Goal: Task Accomplishment & Management: Manage account settings

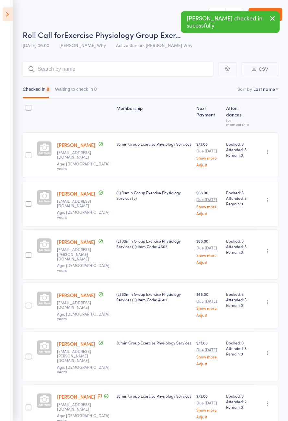
click at [6, 14] on icon at bounding box center [8, 14] width 10 height 14
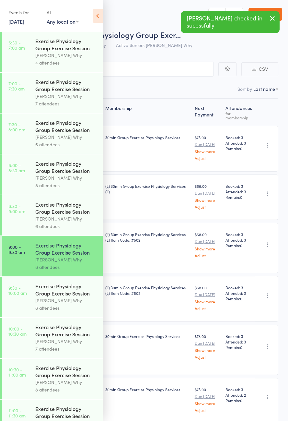
click at [70, 304] on div "Dee Why" at bounding box center [66, 300] width 62 height 7
click at [101, 15] on icon at bounding box center [98, 16] width 10 height 14
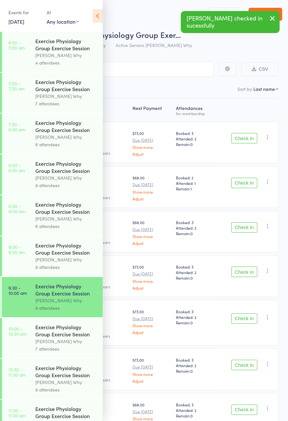
click at [97, 18] on icon at bounding box center [98, 16] width 10 height 14
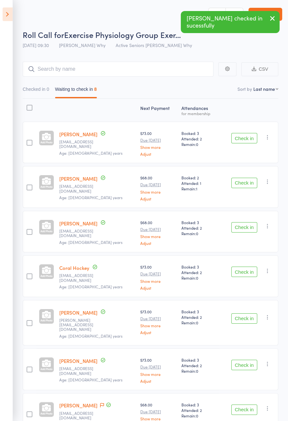
click at [253, 138] on button "Check in" at bounding box center [244, 138] width 26 height 10
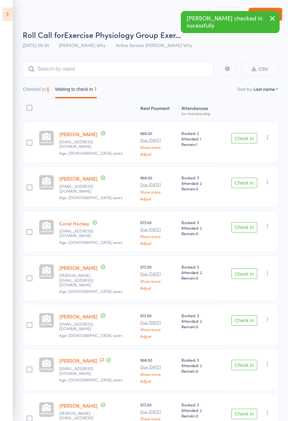
click at [246, 139] on button "Check in" at bounding box center [244, 138] width 26 height 10
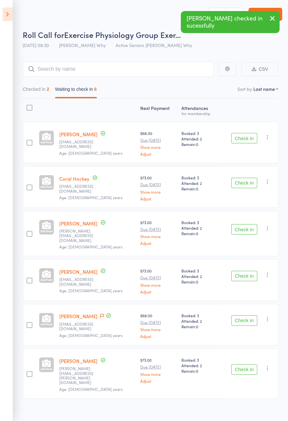
click at [252, 135] on button "Check in" at bounding box center [244, 138] width 26 height 10
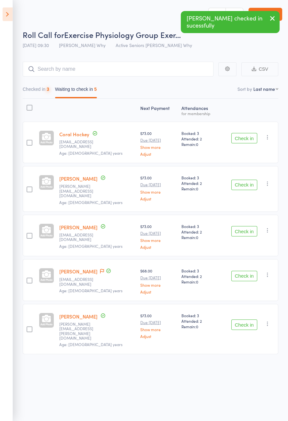
click at [252, 139] on button "Check in" at bounding box center [244, 138] width 26 height 10
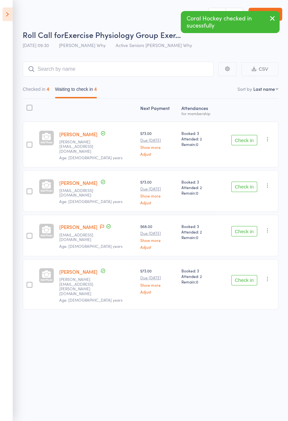
click at [250, 186] on button "Check in" at bounding box center [244, 187] width 26 height 10
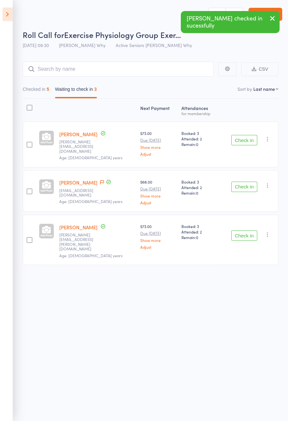
click at [251, 230] on button "Check in" at bounding box center [244, 235] width 26 height 10
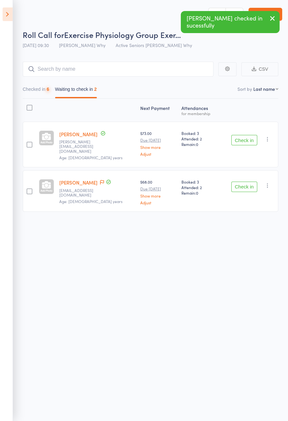
click at [100, 180] on icon at bounding box center [102, 182] width 4 height 5
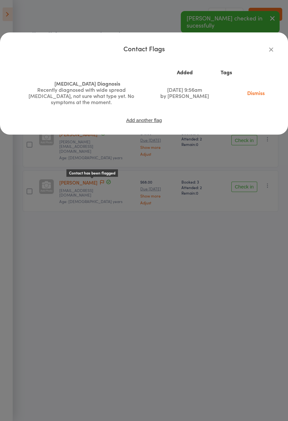
click at [273, 46] on icon "button" at bounding box center [271, 49] width 7 height 7
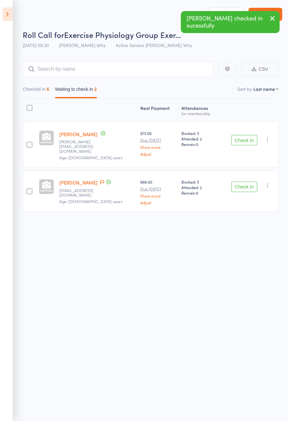
click at [249, 182] on button "Check in" at bounding box center [244, 187] width 26 height 10
click at [251, 139] on button "Check in" at bounding box center [244, 140] width 26 height 10
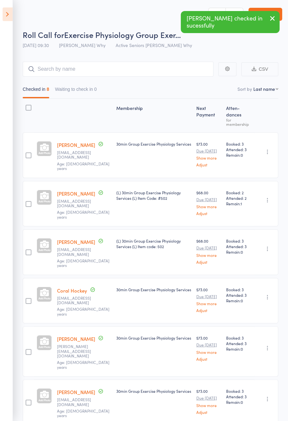
click at [9, 18] on icon at bounding box center [8, 14] width 10 height 14
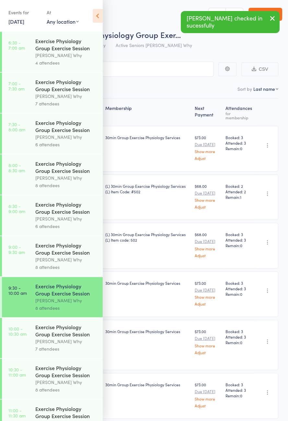
click at [56, 345] on div "Dee Why" at bounding box center [66, 340] width 62 height 7
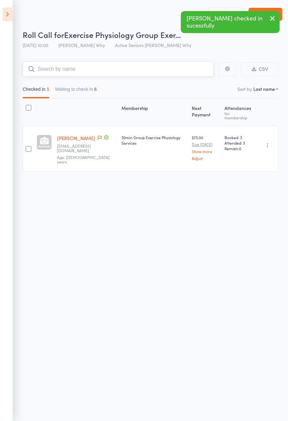
click at [88, 89] on button "Waiting to check in 6" at bounding box center [76, 90] width 42 height 15
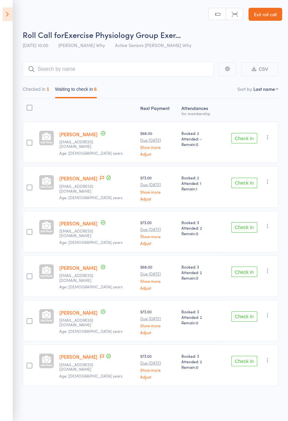
click at [248, 140] on button "Check in" at bounding box center [244, 138] width 26 height 10
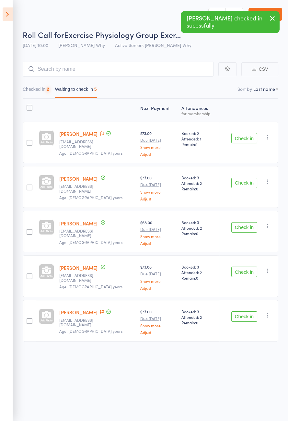
click at [40, 90] on button "Checked in 2" at bounding box center [36, 90] width 27 height 15
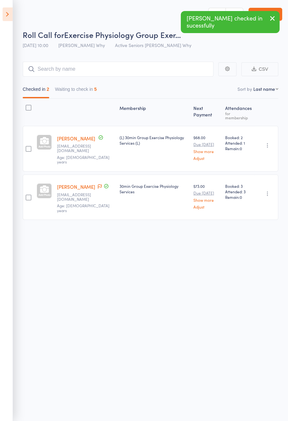
click at [270, 190] on icon "button" at bounding box center [267, 193] width 6 height 6
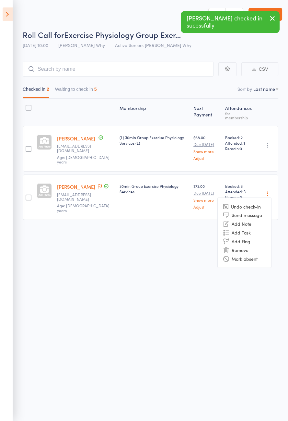
click at [253, 210] on li "Send message" at bounding box center [244, 214] width 53 height 9
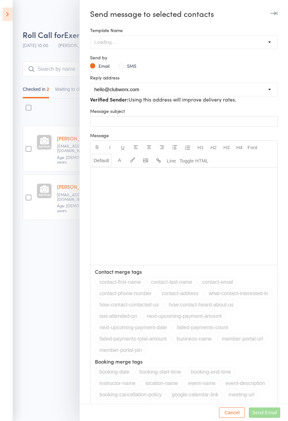
click at [234, 417] on button "Cancel" at bounding box center [232, 412] width 26 height 10
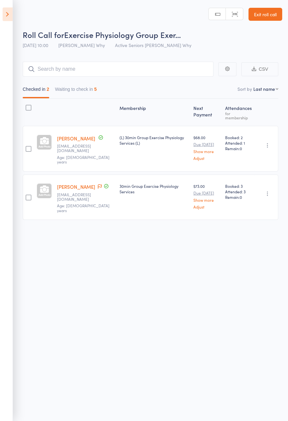
click at [264, 190] on icon "button" at bounding box center [267, 193] width 6 height 6
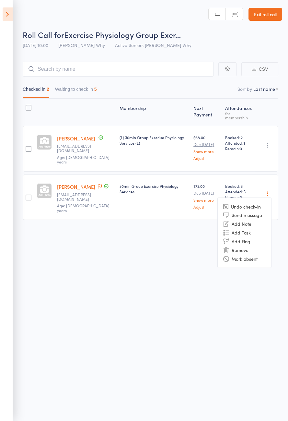
click at [227, 204] on icon at bounding box center [225, 206] width 5 height 5
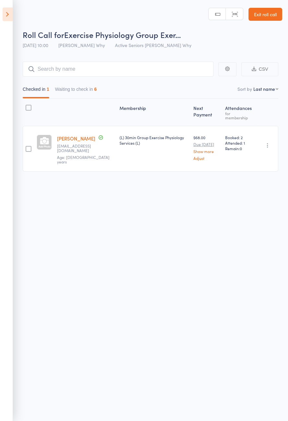
click at [91, 92] on button "Waiting to check in 6" at bounding box center [76, 90] width 42 height 15
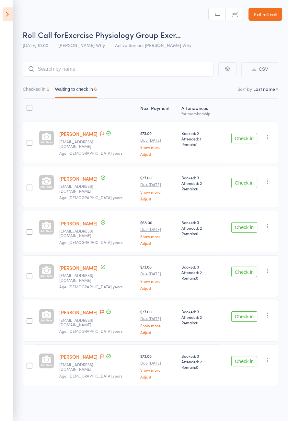
click at [104, 133] on icon at bounding box center [102, 133] width 4 height 5
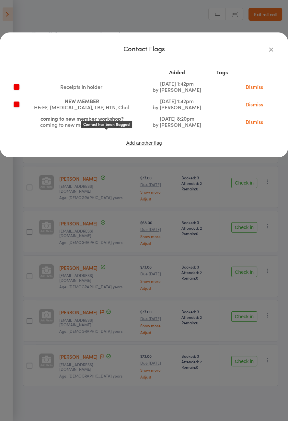
click at [256, 89] on link "Dismiss" at bounding box center [254, 86] width 27 height 7
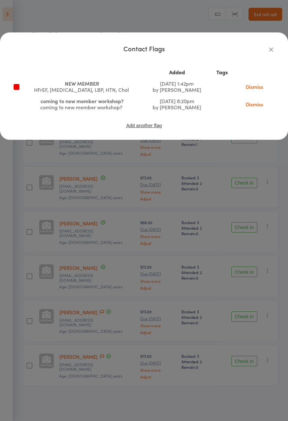
click at [272, 49] on icon "button" at bounding box center [271, 49] width 7 height 7
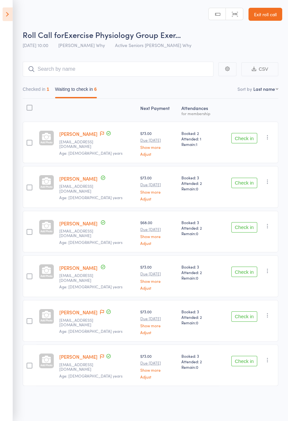
click at [250, 183] on button "Check in" at bounding box center [244, 183] width 26 height 10
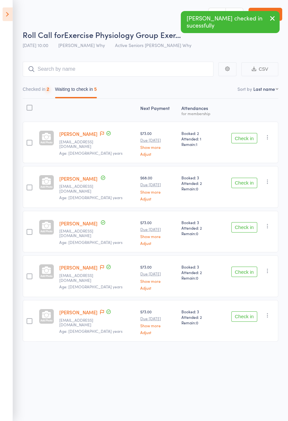
click at [244, 140] on button "Check in" at bounding box center [244, 138] width 26 height 10
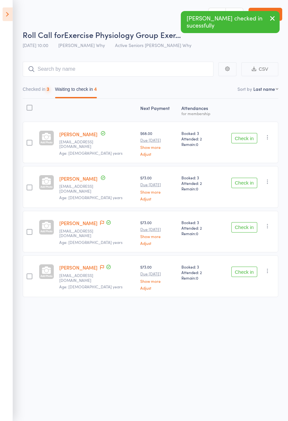
click at [250, 135] on button "Check in" at bounding box center [244, 138] width 26 height 10
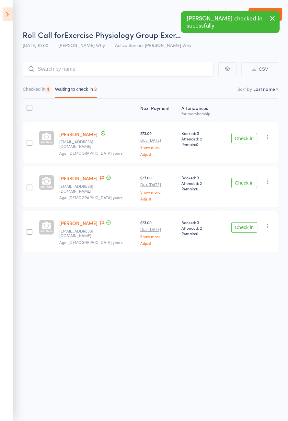
click at [252, 142] on button "Check in" at bounding box center [244, 138] width 26 height 10
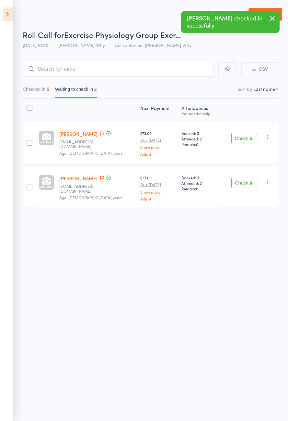
click at [100, 181] on span at bounding box center [102, 178] width 4 height 6
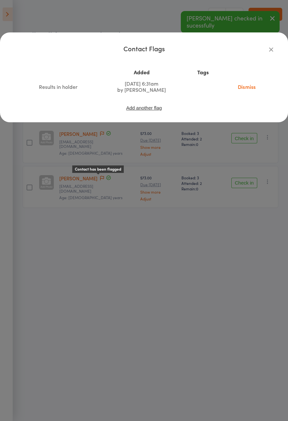
click at [273, 50] on icon "button" at bounding box center [271, 49] width 7 height 7
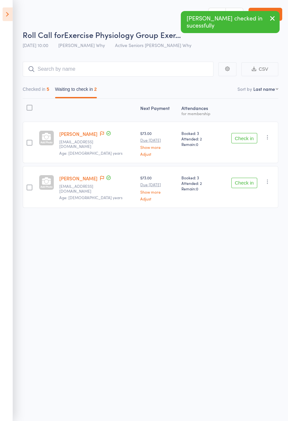
click at [245, 183] on button "Check in" at bounding box center [244, 183] width 26 height 10
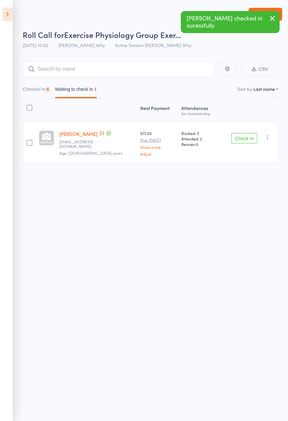
click at [11, 18] on icon at bounding box center [8, 14] width 10 height 14
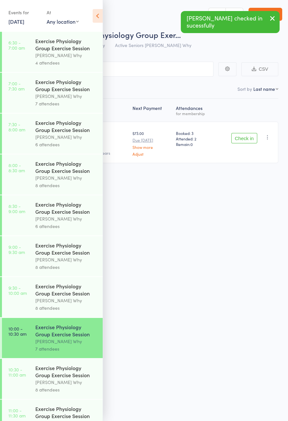
click at [99, 22] on icon at bounding box center [98, 16] width 10 height 14
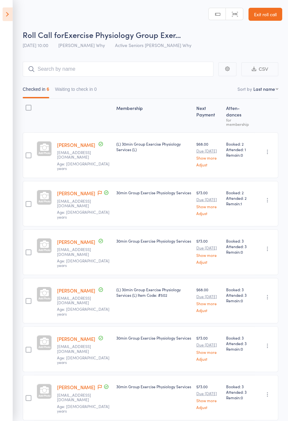
click at [98, 196] on span at bounding box center [100, 193] width 4 height 6
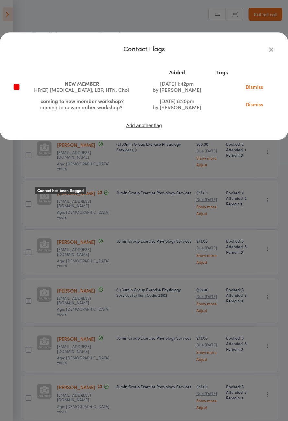
click at [272, 53] on icon "button" at bounding box center [271, 49] width 7 height 7
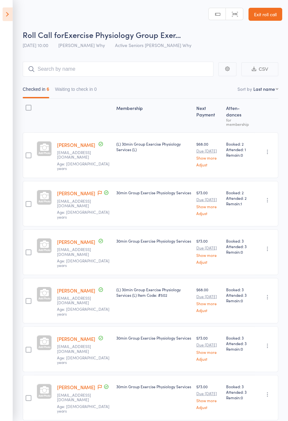
click at [98, 384] on icon at bounding box center [100, 386] width 4 height 5
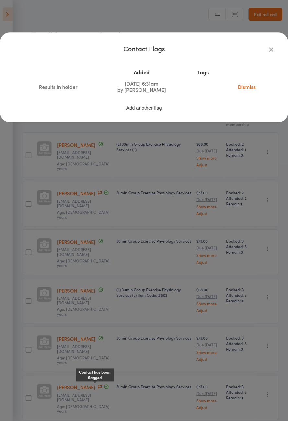
click at [250, 90] on link "Dismiss" at bounding box center [246, 86] width 27 height 7
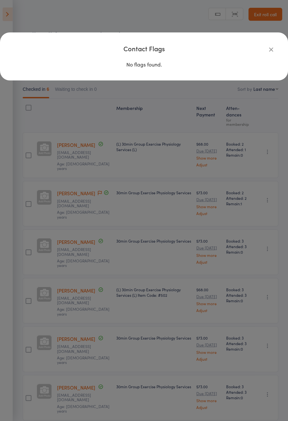
click at [272, 52] on icon "button" at bounding box center [271, 49] width 7 height 7
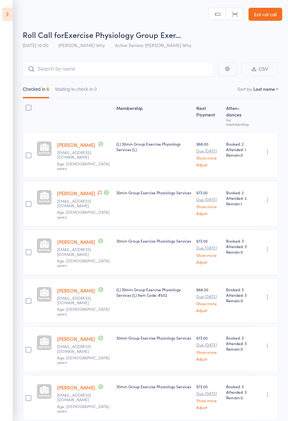
click at [98, 196] on span at bounding box center [100, 193] width 4 height 6
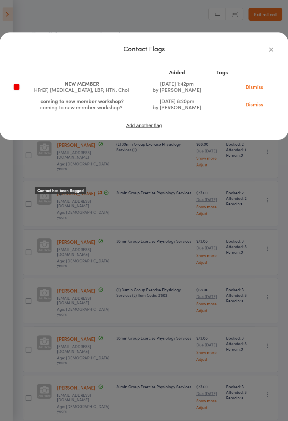
click at [257, 108] on link "Dismiss" at bounding box center [254, 103] width 27 height 7
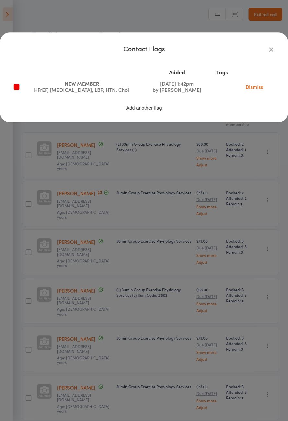
click at [273, 53] on icon "button" at bounding box center [271, 49] width 7 height 7
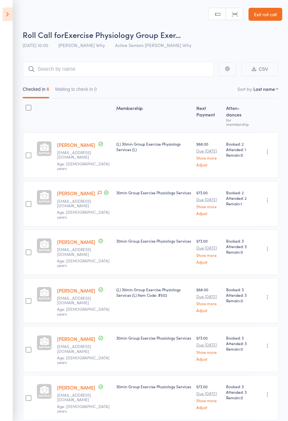
click at [6, 16] on icon at bounding box center [8, 14] width 10 height 14
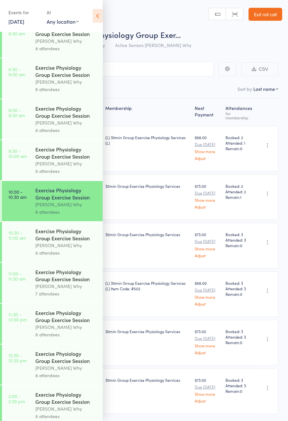
scroll to position [296, 0]
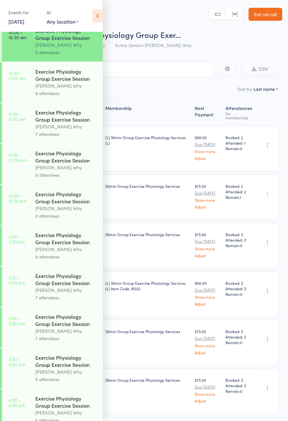
click at [66, 130] on div "Dee Why" at bounding box center [66, 126] width 62 height 7
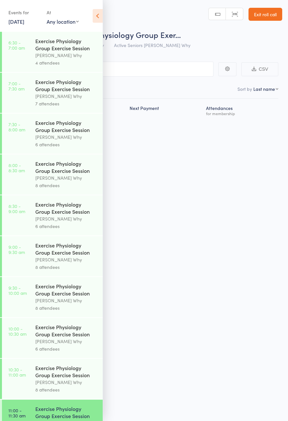
click at [98, 17] on icon at bounding box center [98, 16] width 10 height 14
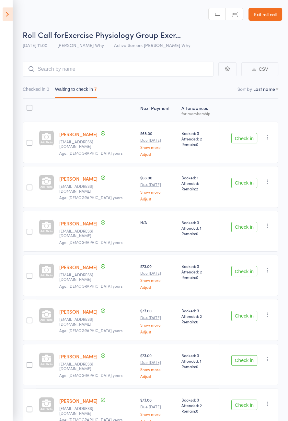
click at [9, 18] on icon at bounding box center [8, 14] width 10 height 14
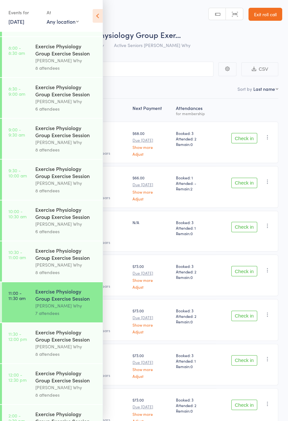
scroll to position [296, 0]
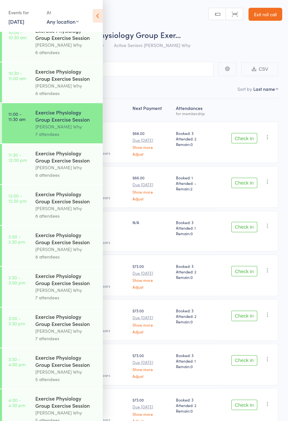
click at [66, 171] on div "Dee Why" at bounding box center [66, 167] width 62 height 7
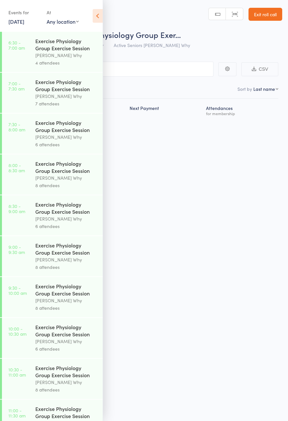
click at [99, 15] on icon at bounding box center [98, 16] width 10 height 14
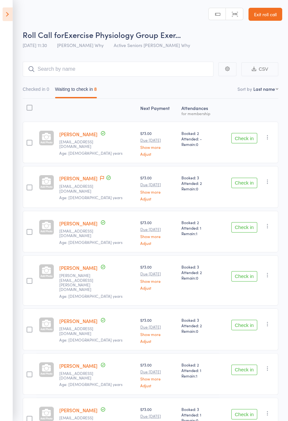
click at [10, 11] on icon at bounding box center [8, 14] width 10 height 14
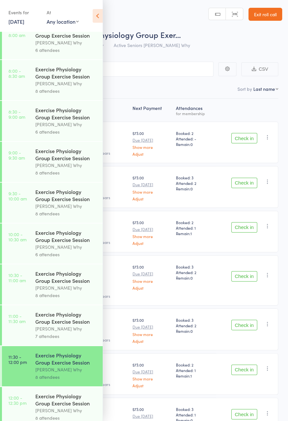
scroll to position [296, 0]
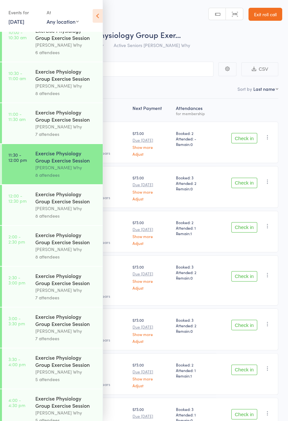
click at [63, 212] on div "Dee Why" at bounding box center [66, 208] width 62 height 7
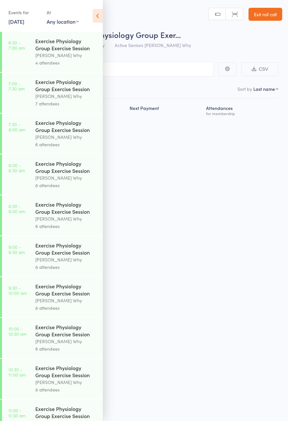
click at [100, 16] on icon at bounding box center [98, 16] width 10 height 14
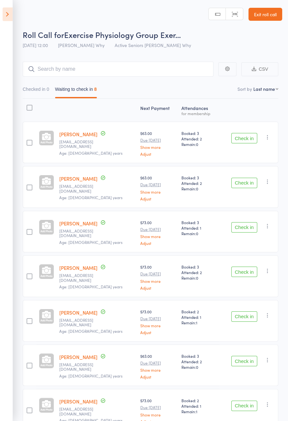
click at [11, 14] on icon at bounding box center [8, 14] width 10 height 14
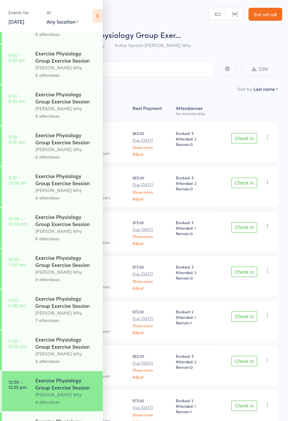
scroll to position [296, 0]
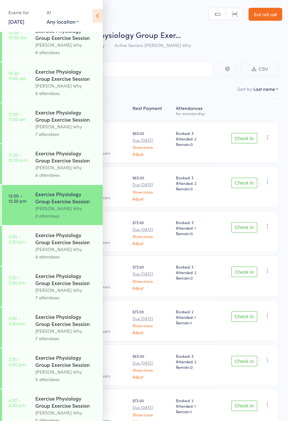
click at [60, 89] on div "Dee Why" at bounding box center [66, 85] width 62 height 7
click at [100, 15] on icon at bounding box center [98, 16] width 10 height 14
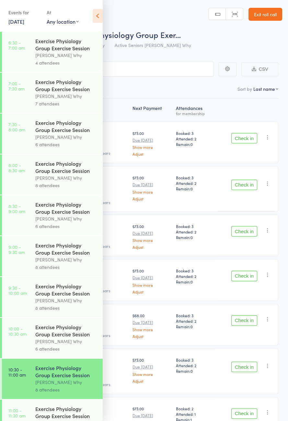
click at [100, 15] on icon at bounding box center [98, 16] width 10 height 14
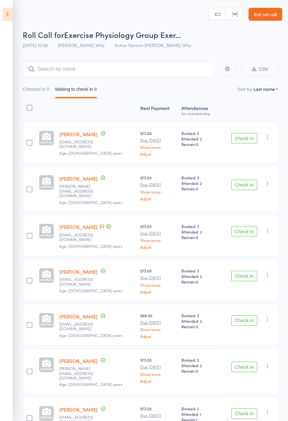
click at [72, 136] on link "Kay Clark" at bounding box center [78, 134] width 38 height 7
click at [243, 137] on button "Check in" at bounding box center [244, 138] width 26 height 10
click at [247, 139] on button "Check in" at bounding box center [244, 138] width 26 height 10
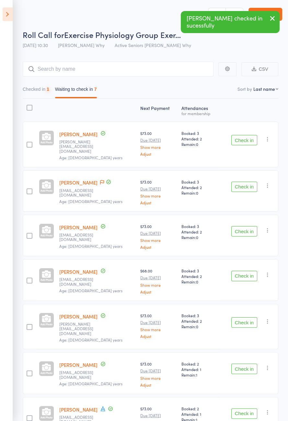
click at [249, 140] on button "Check in" at bounding box center [244, 140] width 26 height 10
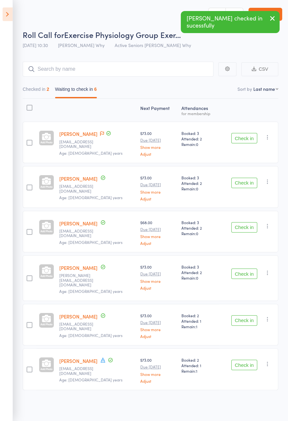
click at [248, 139] on button "Check in" at bounding box center [244, 138] width 26 height 10
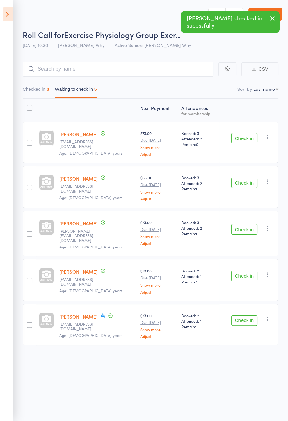
click at [249, 271] on button "Check in" at bounding box center [244, 276] width 26 height 10
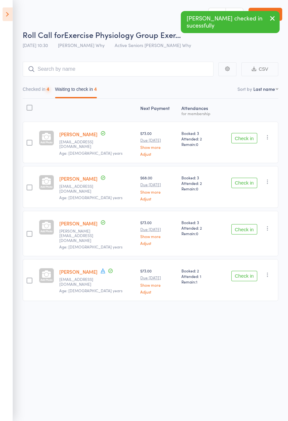
click at [247, 271] on button "Check in" at bounding box center [244, 276] width 26 height 10
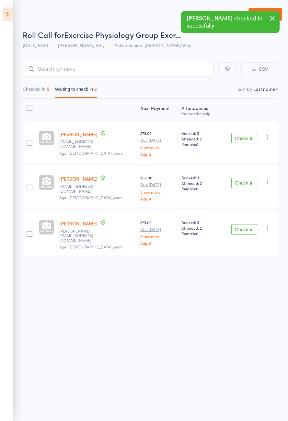
click at [43, 88] on button "Checked in 5" at bounding box center [36, 90] width 27 height 15
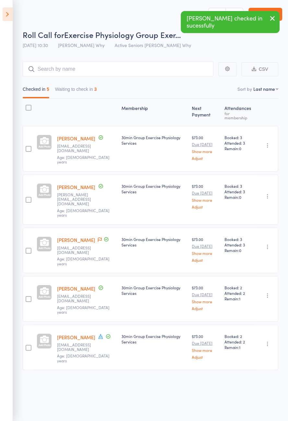
click at [98, 333] on icon at bounding box center [101, 336] width 6 height 6
click at [154, 377] on div "Roll Call for Exercise Physiology Group Exer… 15 Aug 10:30 Dee Why Active Senio…" at bounding box center [144, 210] width 288 height 421
click at [98, 237] on icon at bounding box center [100, 239] width 4 height 5
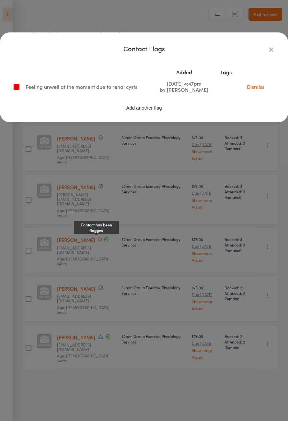
click at [272, 52] on icon "button" at bounding box center [271, 49] width 7 height 7
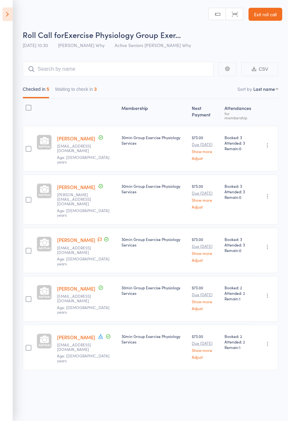
click at [98, 237] on span at bounding box center [100, 240] width 4 height 6
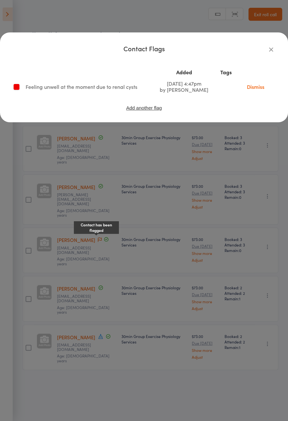
click at [262, 89] on link "Dismiss" at bounding box center [255, 86] width 27 height 7
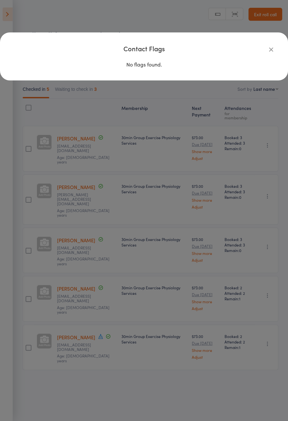
click at [272, 50] on icon "button" at bounding box center [271, 49] width 7 height 7
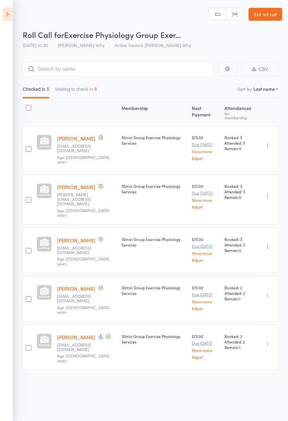
click at [92, 91] on button "Waiting to check in 3" at bounding box center [76, 90] width 42 height 15
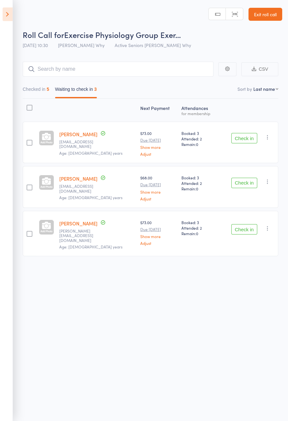
click at [245, 228] on button "Check in" at bounding box center [244, 229] width 26 height 10
click at [248, 139] on button "Check in" at bounding box center [244, 138] width 26 height 10
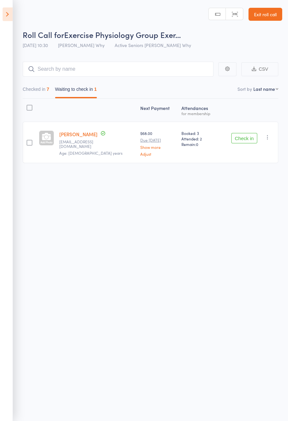
click at [243, 139] on button "Check in" at bounding box center [244, 138] width 26 height 10
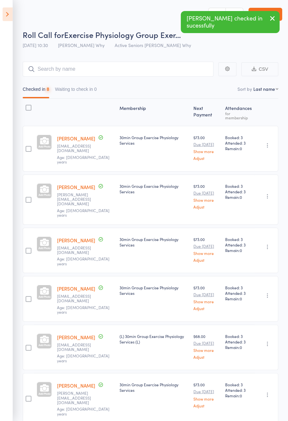
click at [11, 14] on icon at bounding box center [8, 14] width 10 height 14
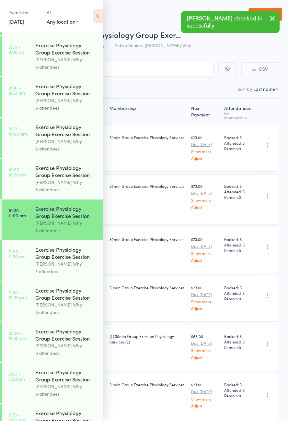
scroll to position [330, 0]
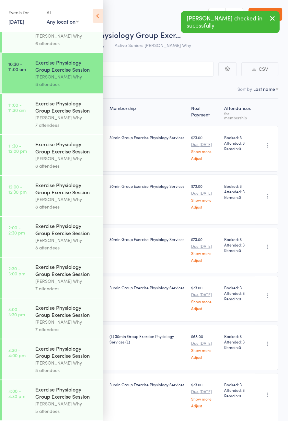
click at [75, 114] on div "Dee Why" at bounding box center [66, 117] width 62 height 7
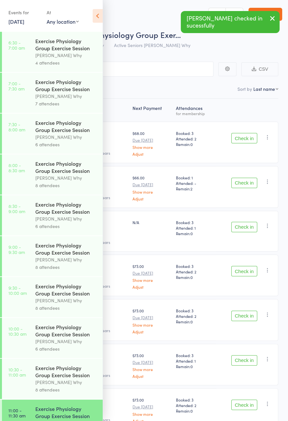
click at [100, 18] on icon at bounding box center [98, 16] width 10 height 14
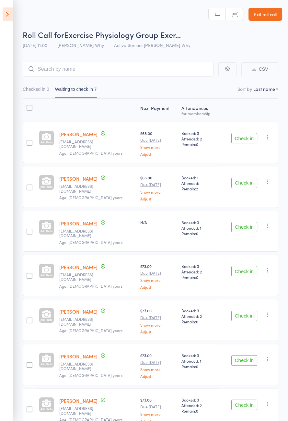
click at [11, 18] on icon at bounding box center [8, 14] width 10 height 14
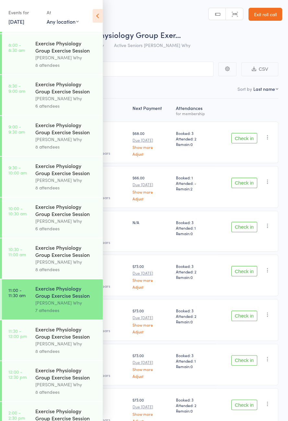
scroll to position [296, 0]
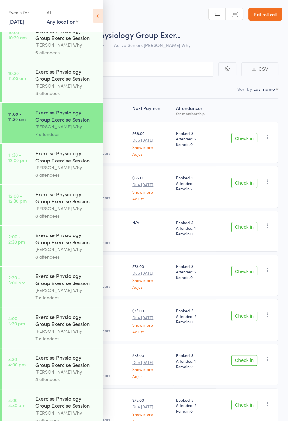
click at [101, 20] on icon at bounding box center [98, 16] width 10 height 14
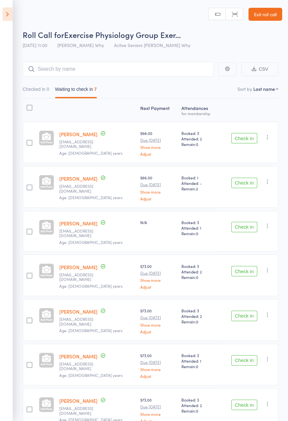
click at [241, 139] on button "Check in" at bounding box center [244, 138] width 26 height 10
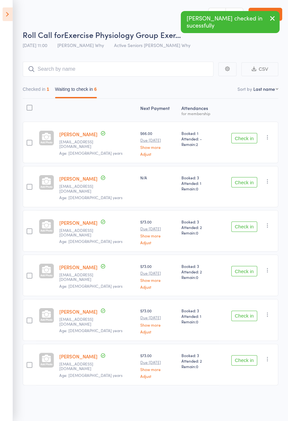
click at [242, 223] on button "Check in" at bounding box center [244, 226] width 26 height 10
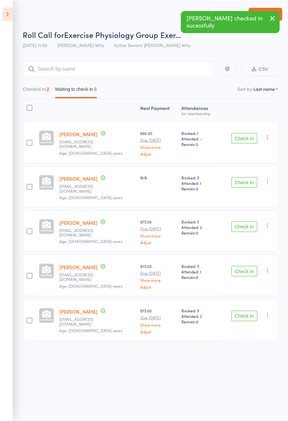
click at [243, 222] on button "Check in" at bounding box center [244, 226] width 26 height 10
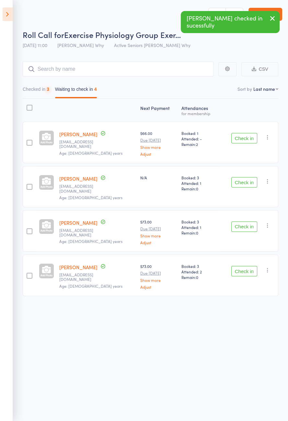
click at [245, 223] on button "Check in" at bounding box center [244, 226] width 26 height 10
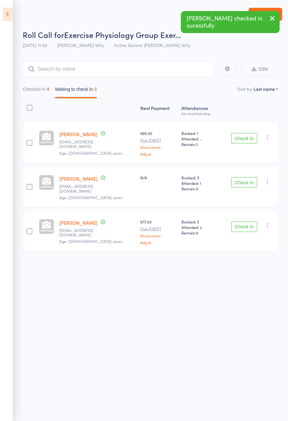
click at [244, 222] on button "Check in" at bounding box center [244, 226] width 26 height 10
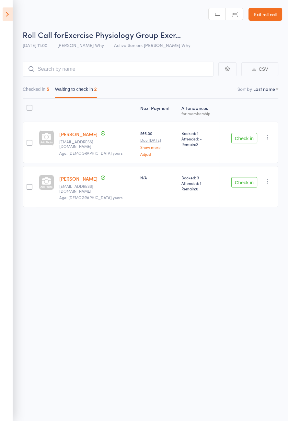
click at [245, 139] on button "Check in" at bounding box center [244, 138] width 26 height 10
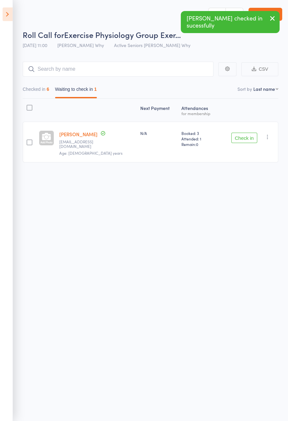
click at [41, 92] on button "Checked in 6" at bounding box center [36, 90] width 27 height 15
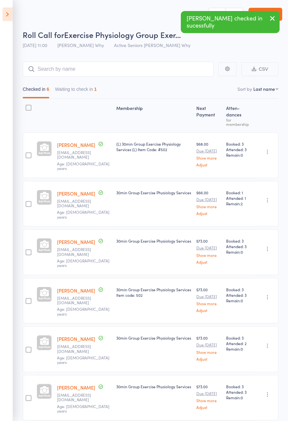
click at [79, 190] on link "Jill Greentree" at bounding box center [76, 193] width 38 height 7
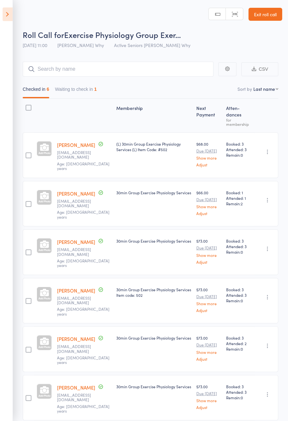
click at [6, 16] on icon at bounding box center [8, 14] width 10 height 14
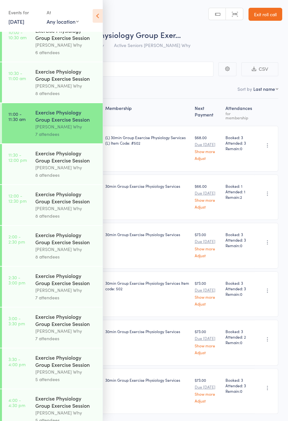
click at [56, 171] on div "Dee Why" at bounding box center [66, 167] width 62 height 7
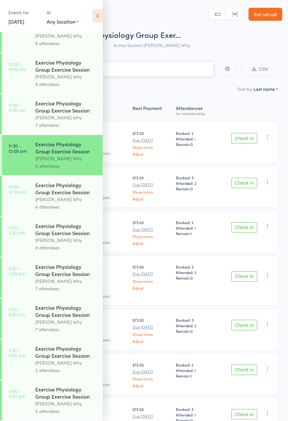
scroll to position [296, 0]
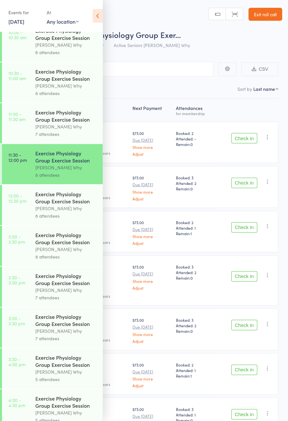
click at [98, 16] on icon at bounding box center [98, 16] width 10 height 14
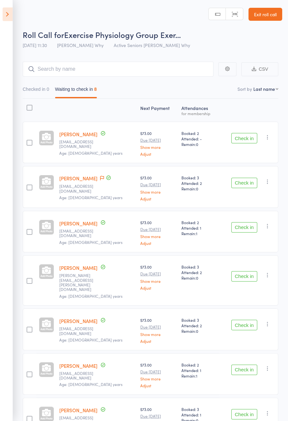
click at [104, 180] on span at bounding box center [102, 178] width 4 height 6
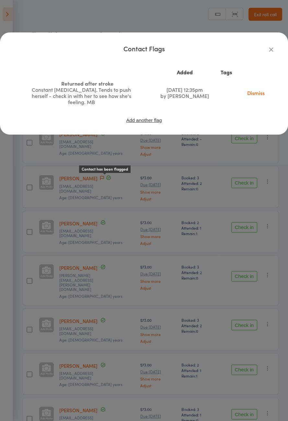
click at [268, 51] on icon "button" at bounding box center [271, 49] width 7 height 7
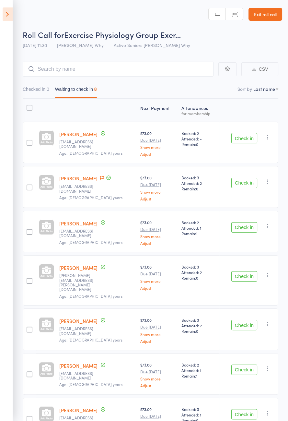
scroll to position [45, 0]
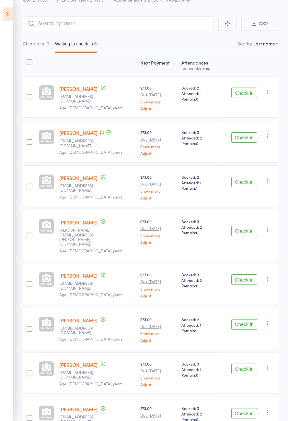
click at [240, 182] on button "Check in" at bounding box center [244, 182] width 26 height 10
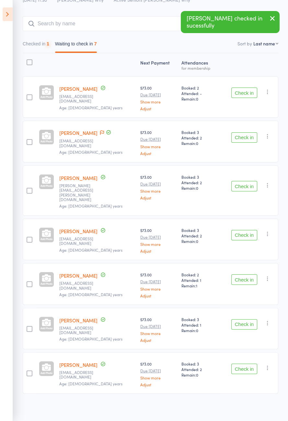
scroll to position [1, 0]
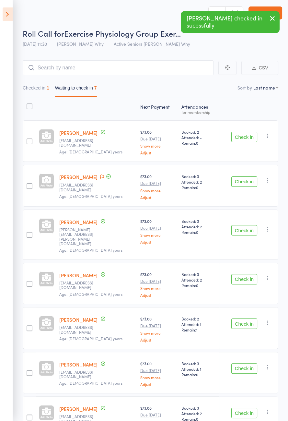
click at [243, 225] on button "Check in" at bounding box center [244, 230] width 26 height 10
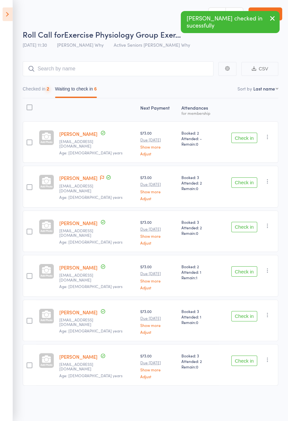
scroll to position [0, 0]
click at [245, 228] on button "Check in" at bounding box center [244, 227] width 26 height 10
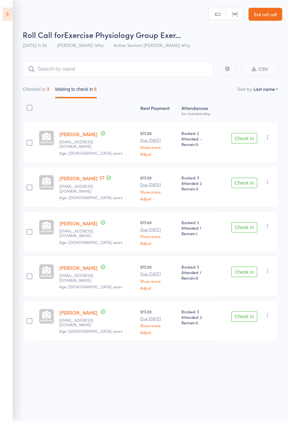
click at [244, 140] on button "Check in" at bounding box center [244, 138] width 26 height 10
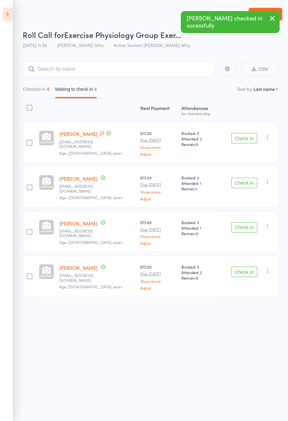
click at [246, 186] on button "Check in" at bounding box center [244, 183] width 26 height 10
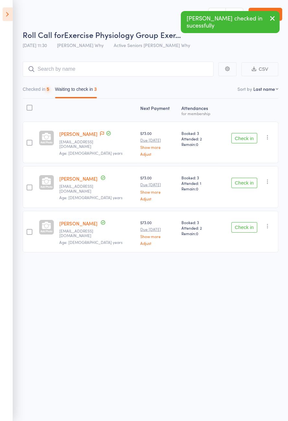
click at [243, 184] on button "Check in" at bounding box center [244, 183] width 26 height 10
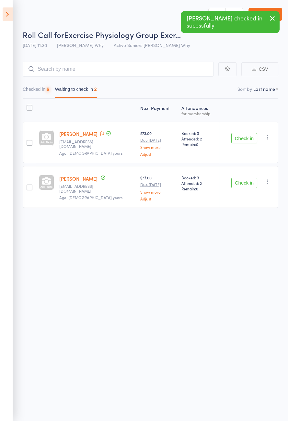
click at [244, 183] on button "Check in" at bounding box center [244, 183] width 26 height 10
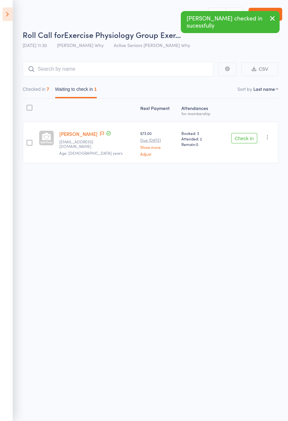
click at [11, 14] on icon at bounding box center [8, 14] width 10 height 14
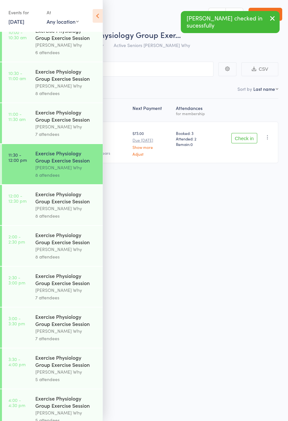
click at [73, 212] on div "Dee Why" at bounding box center [66, 208] width 62 height 7
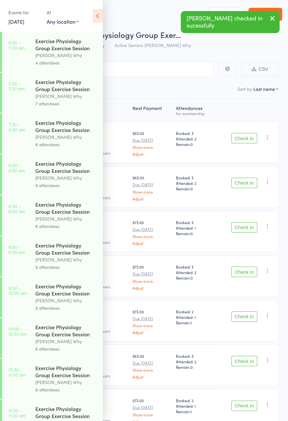
click at [100, 16] on icon at bounding box center [98, 16] width 10 height 14
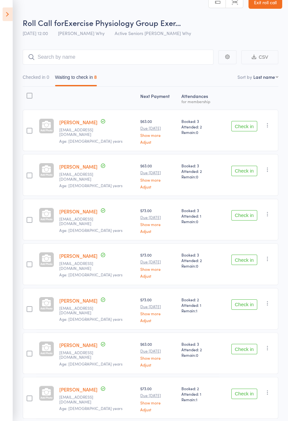
scroll to position [12, 0]
click at [10, 20] on icon at bounding box center [8, 14] width 10 height 14
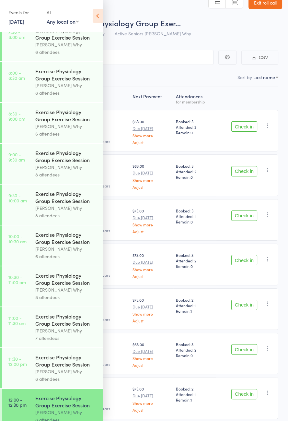
scroll to position [330, 0]
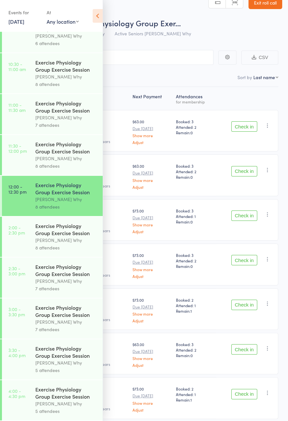
click at [50, 226] on div "Exercise Physiology Group Exercise Session" at bounding box center [66, 229] width 62 height 14
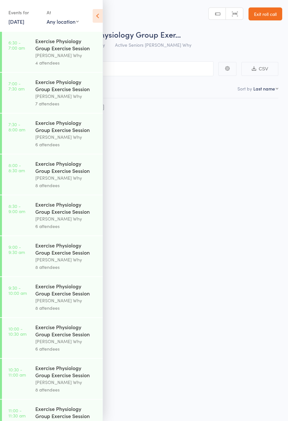
click at [100, 18] on icon at bounding box center [98, 16] width 10 height 14
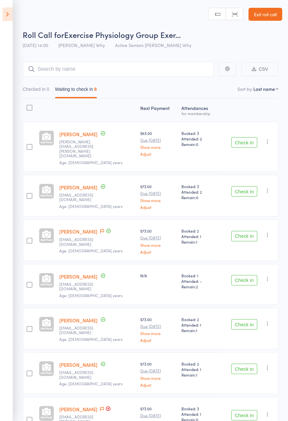
click at [268, 276] on icon "button" at bounding box center [267, 279] width 6 height 6
click at [262, 331] on li "Remove" at bounding box center [244, 335] width 53 height 9
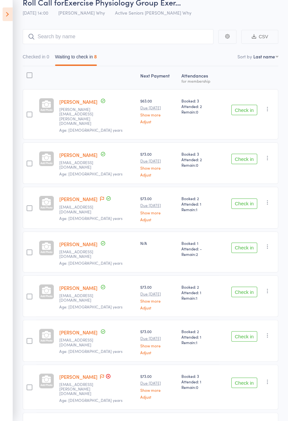
scroll to position [41, 0]
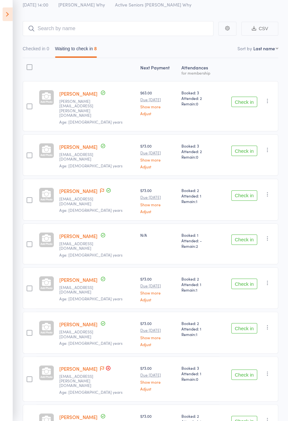
click at [106, 365] on icon at bounding box center [108, 367] width 5 height 5
click at [100, 366] on icon at bounding box center [102, 368] width 4 height 5
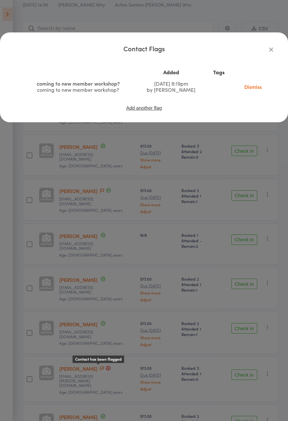
click at [127, 420] on div "Contact Flags Added Tags coming to new member workshop? coming to new member wo…" at bounding box center [144, 210] width 288 height 421
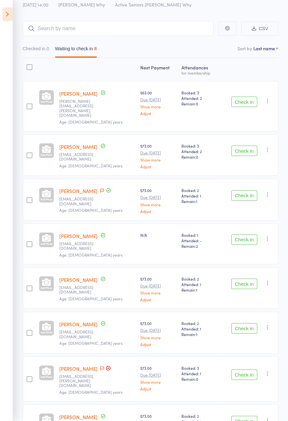
click at [83, 365] on link "Pat Underwood" at bounding box center [78, 368] width 38 height 7
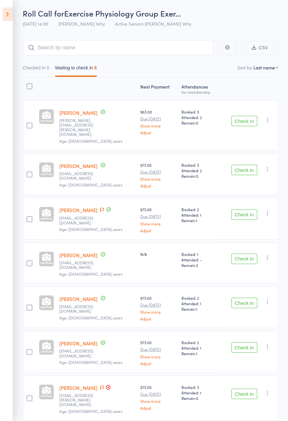
scroll to position [0, 0]
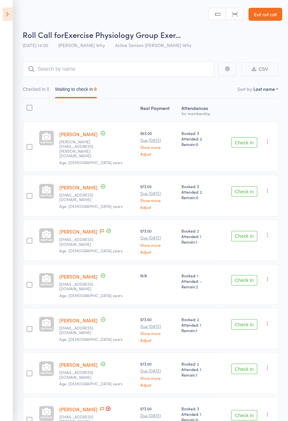
click at [9, 17] on icon at bounding box center [8, 14] width 10 height 14
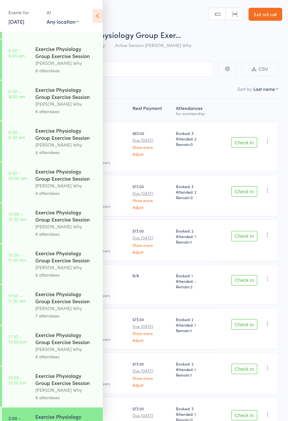
scroll to position [330, 0]
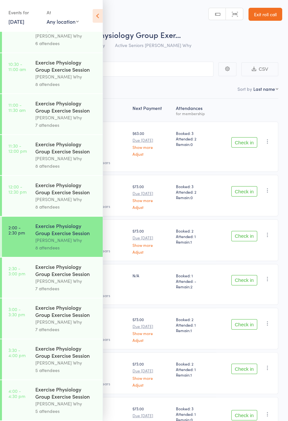
click at [70, 195] on div "Dee Why" at bounding box center [66, 198] width 62 height 7
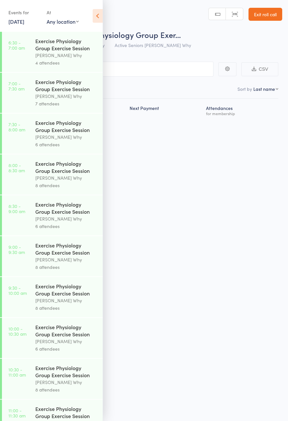
click at [97, 18] on icon at bounding box center [98, 16] width 10 height 14
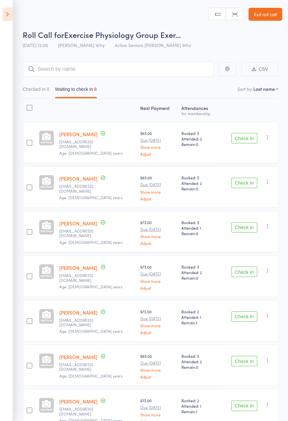
click at [248, 139] on button "Check in" at bounding box center [244, 138] width 26 height 10
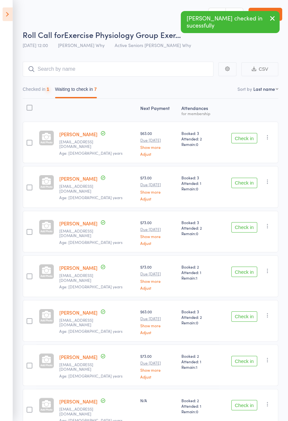
click at [249, 139] on button "Check in" at bounding box center [244, 138] width 26 height 10
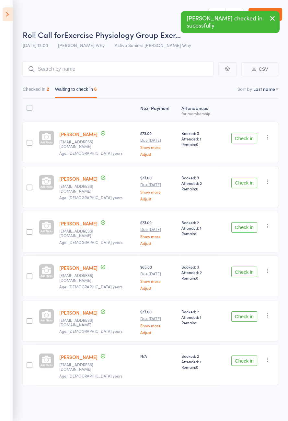
click at [248, 183] on button "Check in" at bounding box center [244, 183] width 26 height 10
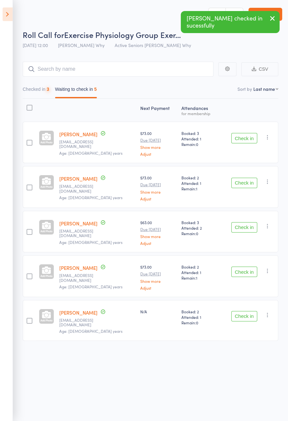
click at [248, 184] on button "Check in" at bounding box center [244, 183] width 26 height 10
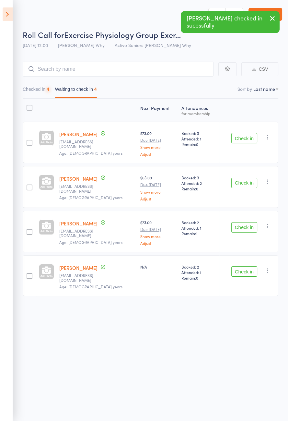
click at [249, 184] on button "Check in" at bounding box center [244, 183] width 26 height 10
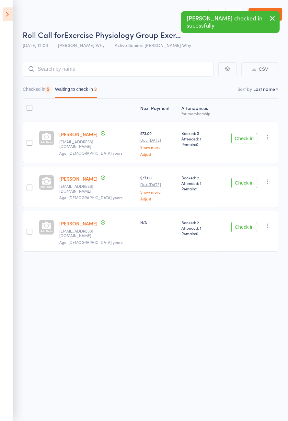
click at [246, 225] on button "Check in" at bounding box center [244, 227] width 26 height 10
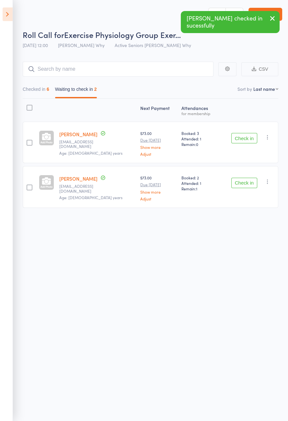
click at [41, 91] on button "Checked in 6" at bounding box center [36, 90] width 27 height 15
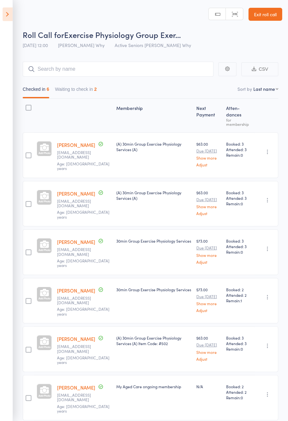
click at [72, 96] on button "Waiting to check in 2" at bounding box center [76, 90] width 42 height 15
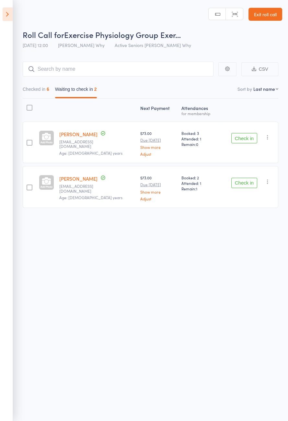
click at [29, 90] on button "Checked in 6" at bounding box center [36, 90] width 27 height 15
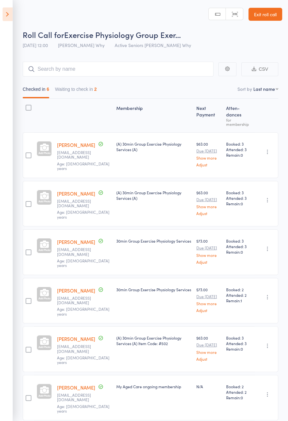
click at [76, 238] on link "June Horton" at bounding box center [76, 241] width 38 height 7
click at [90, 89] on button "Waiting to check in 2" at bounding box center [76, 90] width 42 height 15
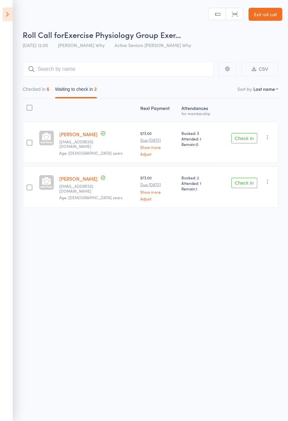
click at [81, 135] on link "[PERSON_NAME]" at bounding box center [78, 134] width 38 height 7
click at [240, 139] on button "Check in" at bounding box center [244, 138] width 26 height 10
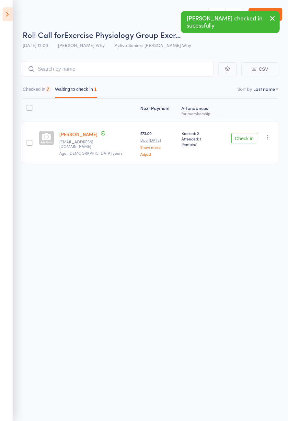
click at [239, 135] on button "Check in" at bounding box center [244, 138] width 26 height 10
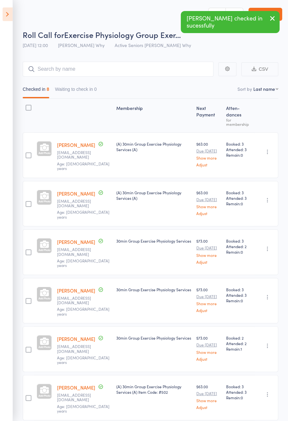
click at [6, 15] on icon at bounding box center [8, 14] width 10 height 14
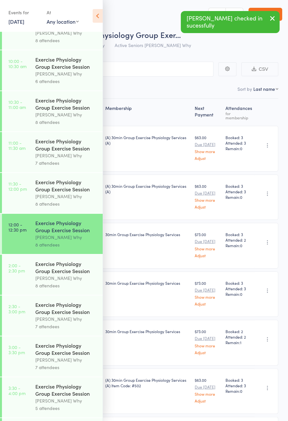
scroll to position [330, 0]
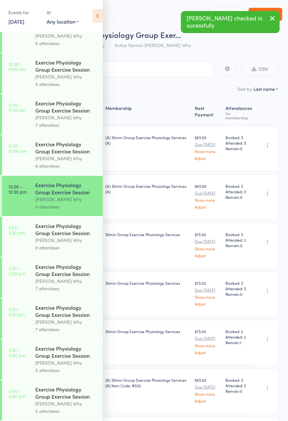
click at [79, 236] on div "Dee Why" at bounding box center [66, 239] width 62 height 7
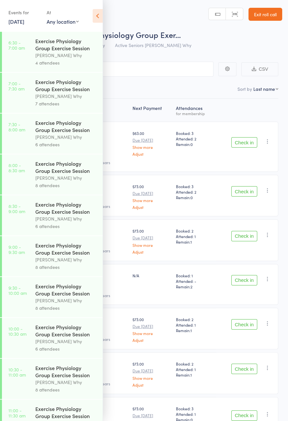
click at [99, 18] on icon at bounding box center [98, 16] width 10 height 14
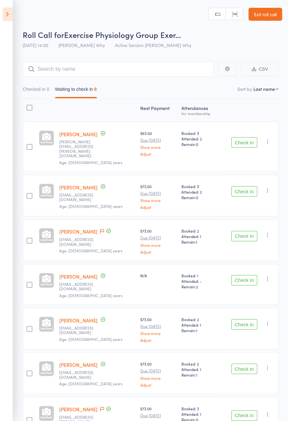
scroll to position [41, 0]
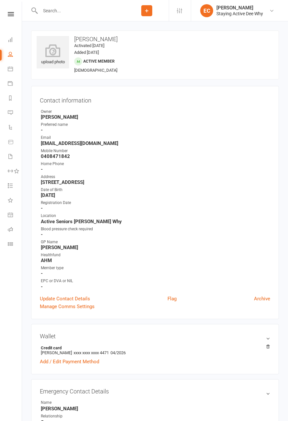
click at [70, 8] on input "text" at bounding box center [81, 10] width 87 height 9
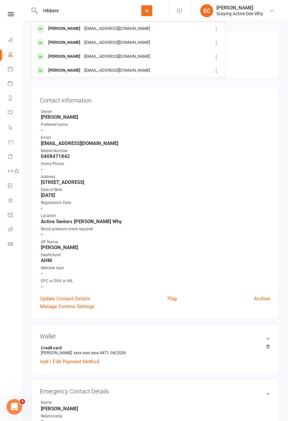
type input "Hibbere"
click at [144, 44] on div "George Hibberd gehibberd@optusnet.com.au" at bounding box center [119, 42] width 175 height 13
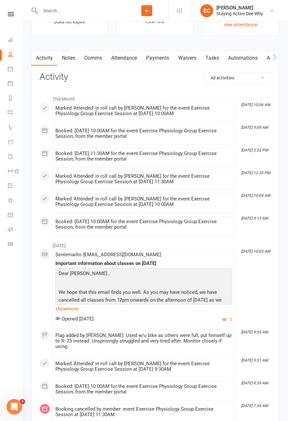
scroll to position [835, 0]
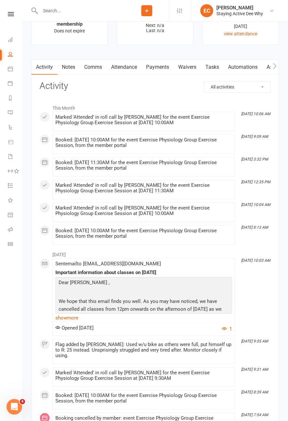
click at [127, 65] on link "Attendance" at bounding box center [124, 67] width 35 height 15
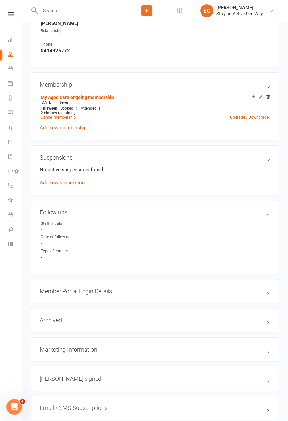
scroll to position [376, 0]
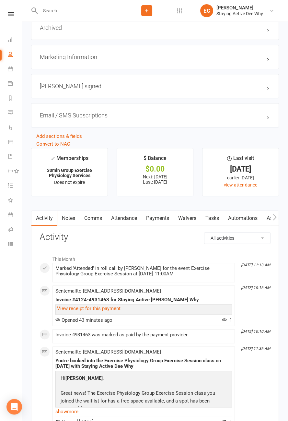
scroll to position [693, 0]
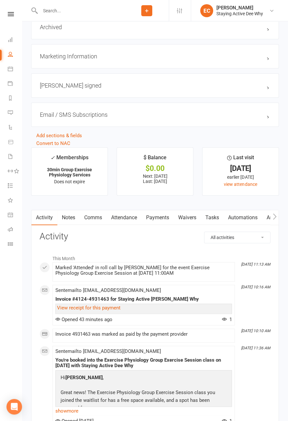
click at [127, 217] on link "Attendance" at bounding box center [124, 217] width 35 height 15
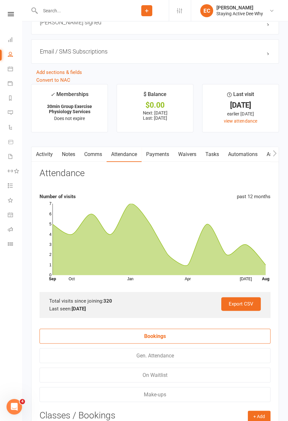
scroll to position [741, 0]
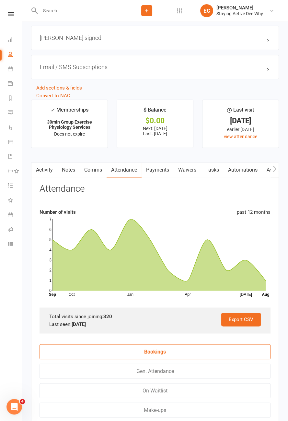
click at [158, 169] on link "Payments" at bounding box center [158, 169] width 32 height 15
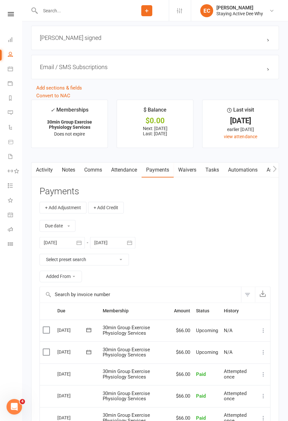
scroll to position [868, 0]
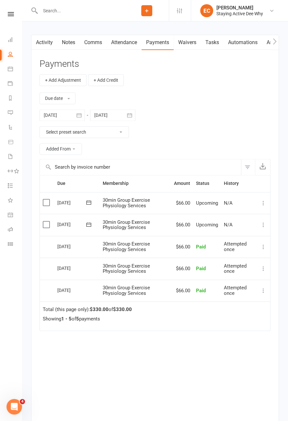
click at [265, 224] on button at bounding box center [264, 225] width 8 height 8
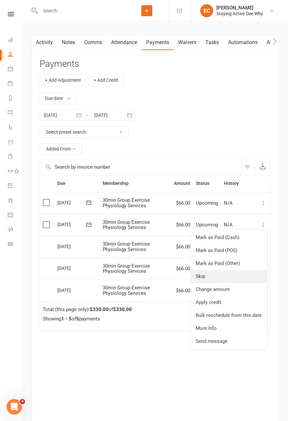
click at [241, 275] on link "Skip" at bounding box center [229, 276] width 76 height 13
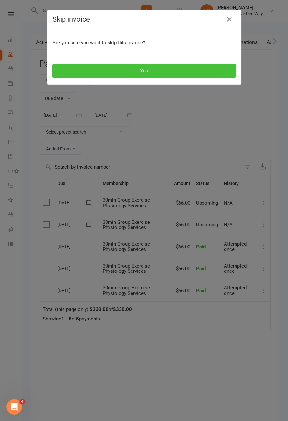
click at [162, 67] on button "Yes" at bounding box center [144, 71] width 183 height 14
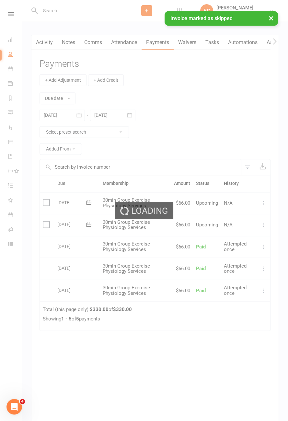
scroll to position [669, 0]
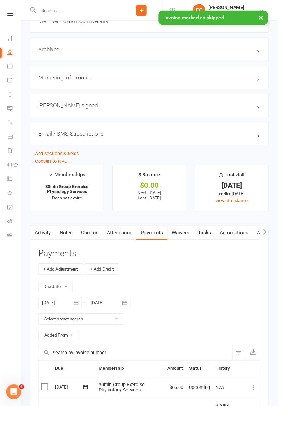
click at [128, 240] on link "Attendance" at bounding box center [124, 241] width 35 height 15
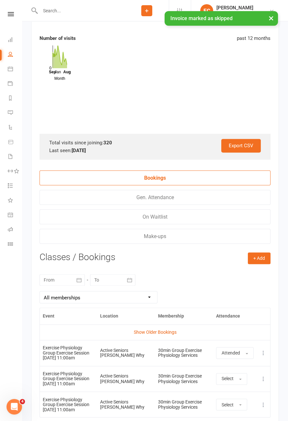
scroll to position [960, 0]
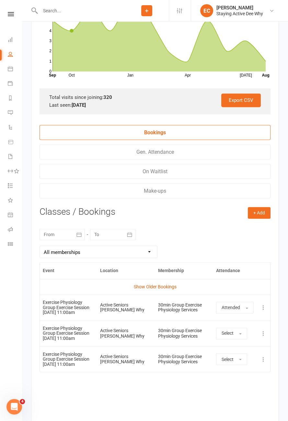
click at [168, 284] on link "Show Older Bookings" at bounding box center [155, 286] width 43 height 5
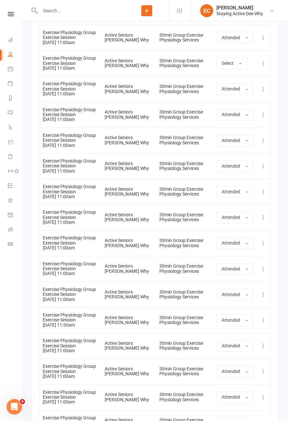
scroll to position [8505, 0]
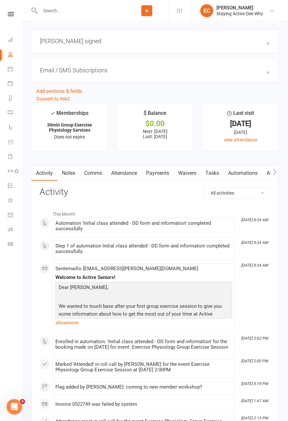
click at [127, 172] on link "Attendance" at bounding box center [124, 173] width 35 height 15
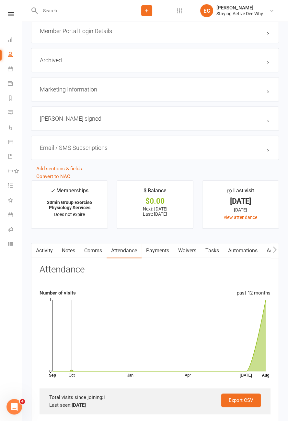
scroll to position [658, 0]
click at [159, 249] on link "Payments" at bounding box center [158, 249] width 32 height 15
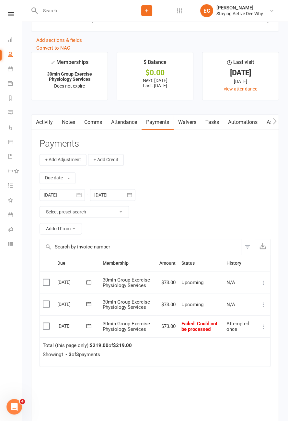
scroll to position [787, 0]
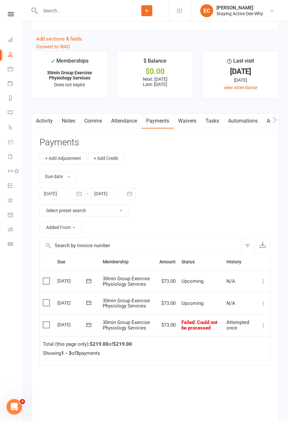
click at [263, 323] on icon at bounding box center [263, 325] width 6 height 6
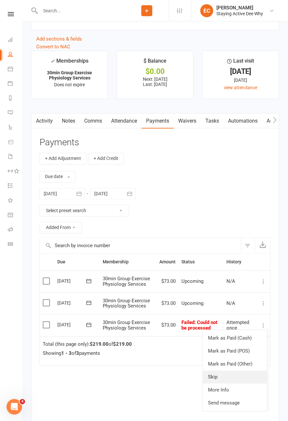
click at [226, 370] on link "Skip" at bounding box center [235, 376] width 64 height 13
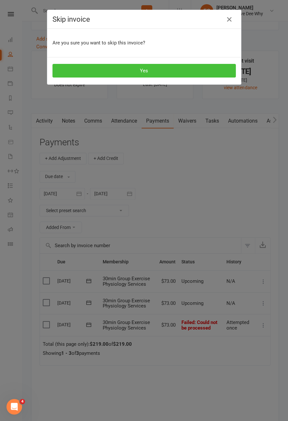
click at [197, 72] on button "Yes" at bounding box center [144, 71] width 183 height 14
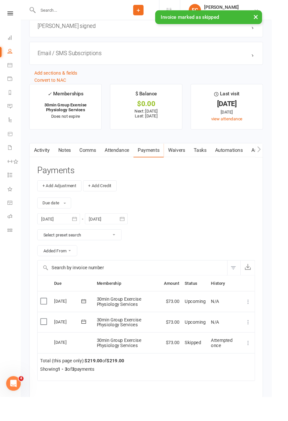
scroll to position [748, 0]
click at [264, 338] on button at bounding box center [264, 342] width 8 height 8
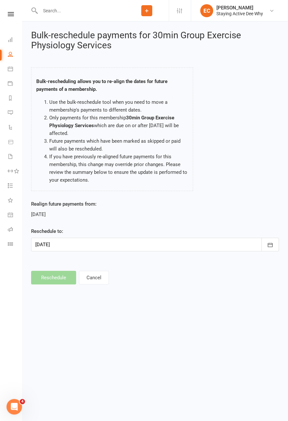
click at [127, 245] on div at bounding box center [155, 245] width 248 height 14
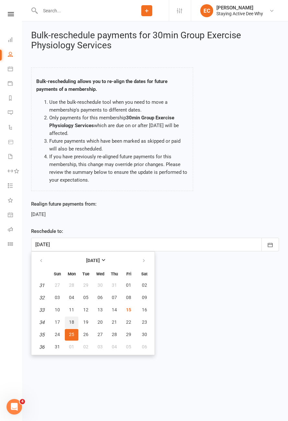
click at [72, 322] on span "18" at bounding box center [71, 321] width 5 height 5
type input "[DATE]"
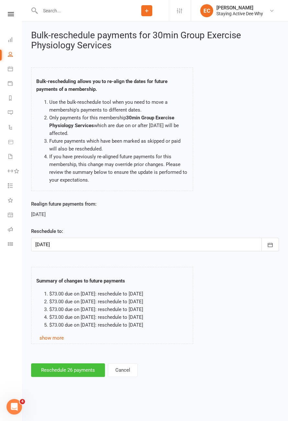
click at [86, 370] on button "Reschedule 26 payments" at bounding box center [68, 370] width 74 height 14
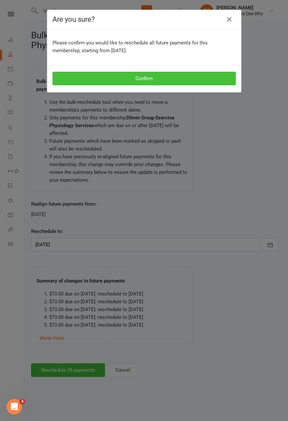
click at [177, 77] on button "Confirm" at bounding box center [144, 79] width 183 height 14
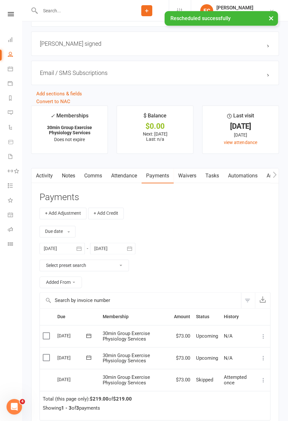
scroll to position [782, 0]
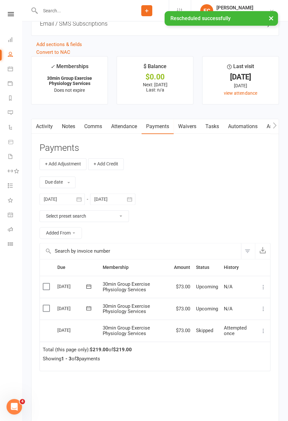
click at [258, 261] on th at bounding box center [264, 267] width 14 height 17
click at [130, 125] on link "Attendance" at bounding box center [124, 126] width 35 height 15
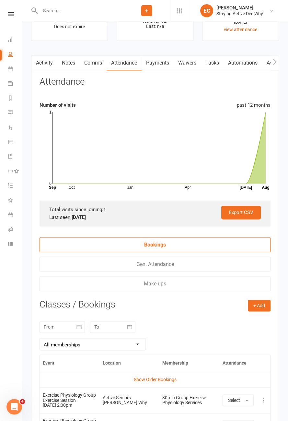
scroll to position [913, 0]
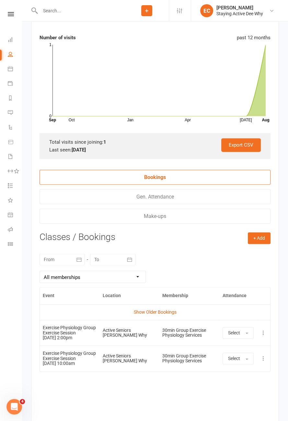
click at [166, 310] on link "Show Older Bookings" at bounding box center [155, 311] width 43 height 5
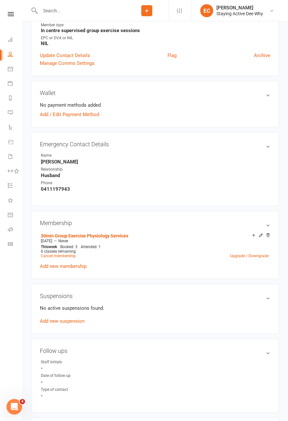
scroll to position [0, 0]
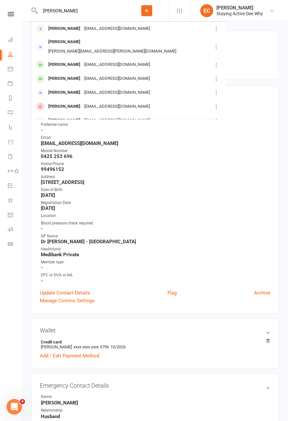
type input "[PERSON_NAME]"
click at [57, 60] on div "[PERSON_NAME]" at bounding box center [64, 64] width 36 height 9
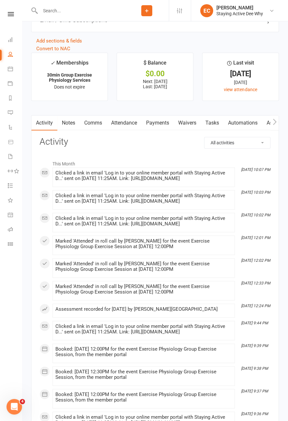
scroll to position [798, 0]
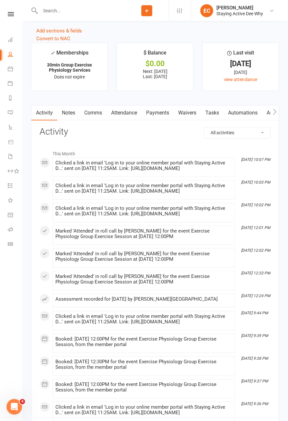
click at [120, 109] on link "Attendance" at bounding box center [124, 112] width 35 height 15
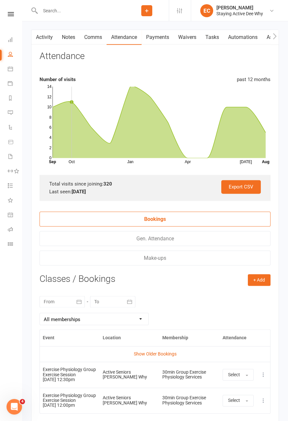
scroll to position [915, 0]
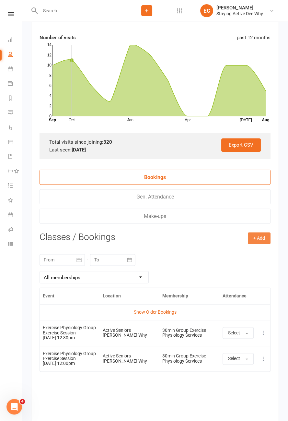
click at [262, 237] on button "+ Add" at bounding box center [259, 238] width 23 height 12
click at [249, 251] on link "Book Event" at bounding box center [238, 252] width 64 height 13
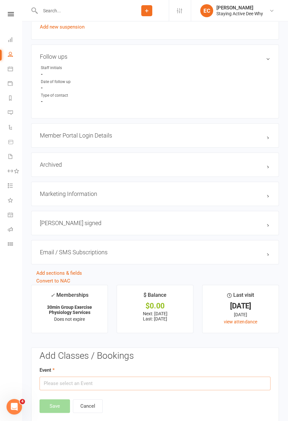
click at [206, 378] on input "text" at bounding box center [155, 383] width 231 height 14
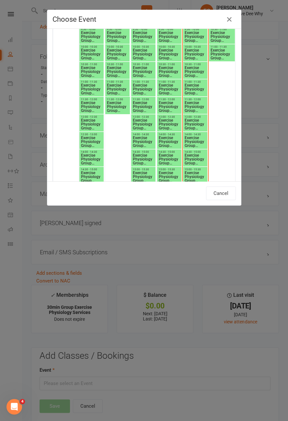
scroll to position [825, 0]
click at [194, 90] on span "Exercise Physiology Group Exercise Session" at bounding box center [195, 90] width 22 height 12
type input "Exercise Physiology Group Exercise Session - Aug 15, 2025 11:00:00 AM"
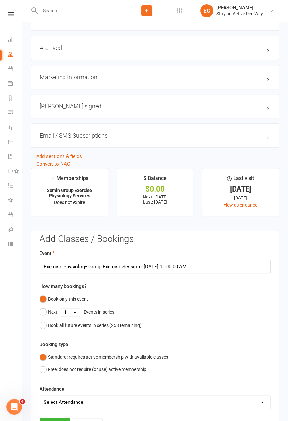
scroll to position [691, 0]
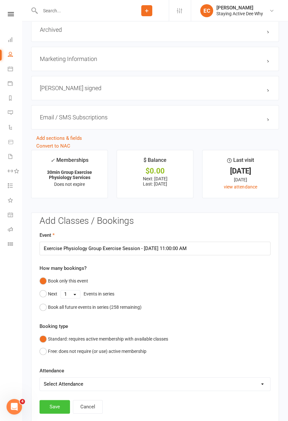
click at [57, 405] on button "Save" at bounding box center [55, 407] width 30 height 14
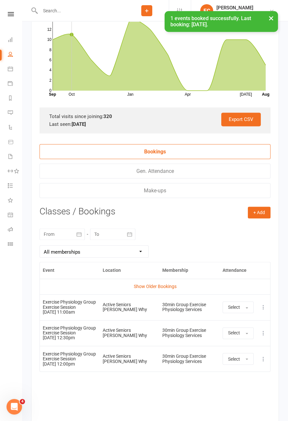
scroll to position [956, 0]
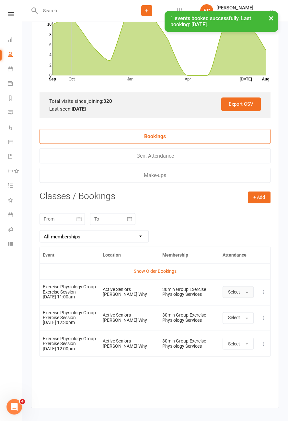
click at [241, 289] on button "Select" at bounding box center [238, 292] width 31 height 12
click at [245, 303] on span "Attended" at bounding box center [237, 306] width 19 height 6
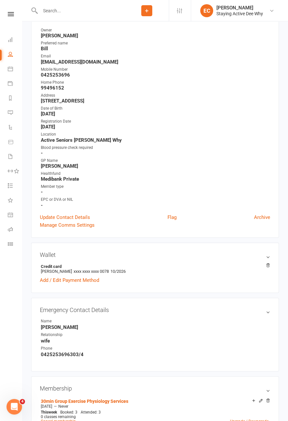
scroll to position [0, 0]
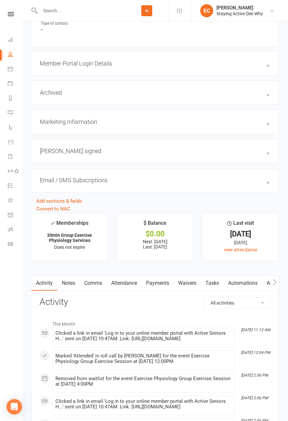
scroll to position [641, 0]
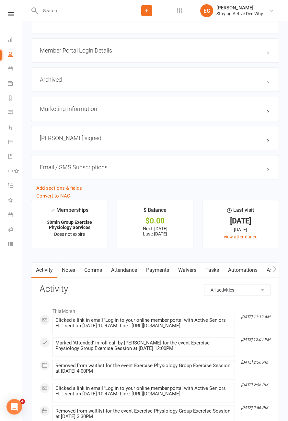
click at [162, 268] on link "Payments" at bounding box center [158, 270] width 32 height 15
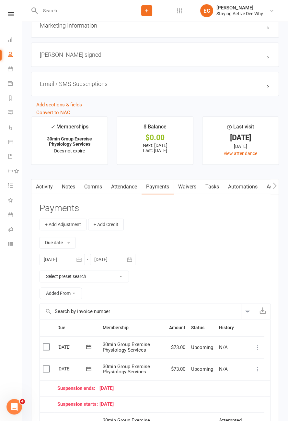
scroll to position [857, 0]
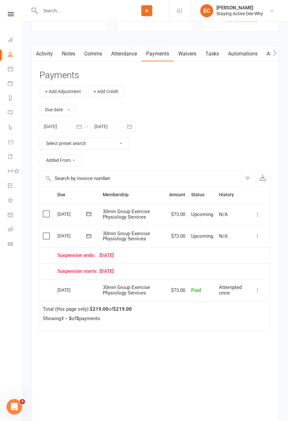
click at [18, 270] on nav "Clubworx Dashboard People Calendar Payments Reports Messages Automations Produc…" at bounding box center [11, 212] width 22 height 421
click at [258, 233] on icon at bounding box center [257, 236] width 6 height 6
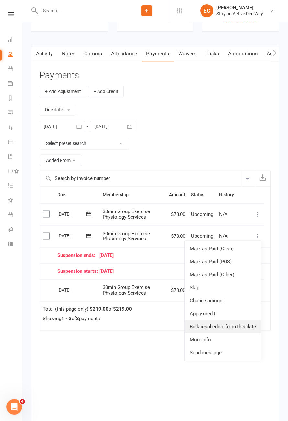
click at [241, 325] on link "Bulk reschedule from this date" at bounding box center [223, 326] width 76 height 13
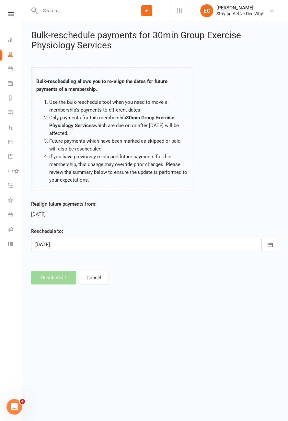
click at [184, 245] on div at bounding box center [155, 245] width 248 height 14
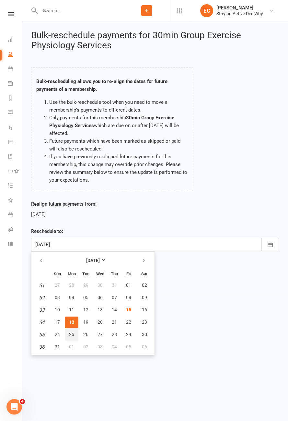
click at [74, 333] on button "25" at bounding box center [72, 335] width 14 height 12
type input "[DATE]"
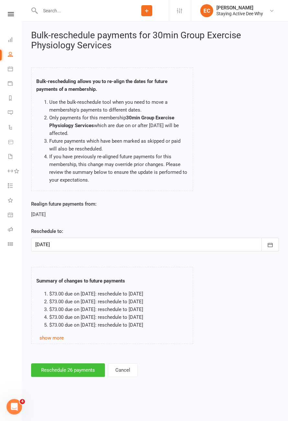
click at [74, 371] on button "Reschedule 26 payments" at bounding box center [68, 370] width 74 height 14
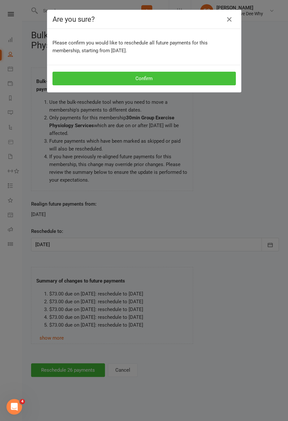
click at [165, 82] on button "Confirm" at bounding box center [144, 79] width 183 height 14
